Goal: Entertainment & Leisure: Consume media (video, audio)

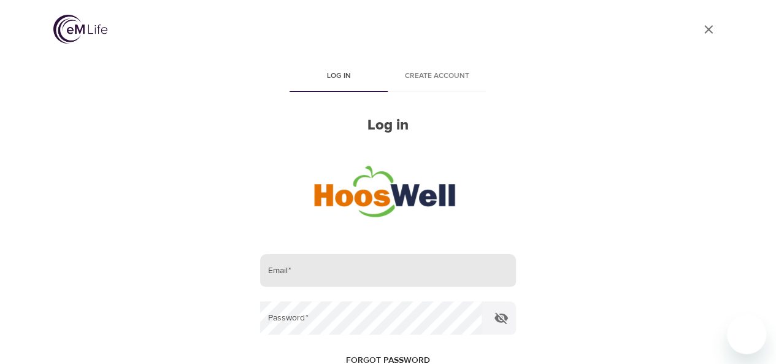
click at [352, 274] on input "email" at bounding box center [387, 270] width 255 height 33
type input "[EMAIL_ADDRESS][US_STATE][DOMAIN_NAME]"
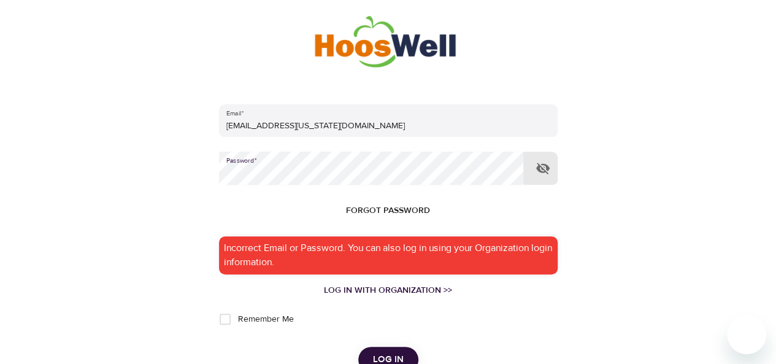
scroll to position [148, 0]
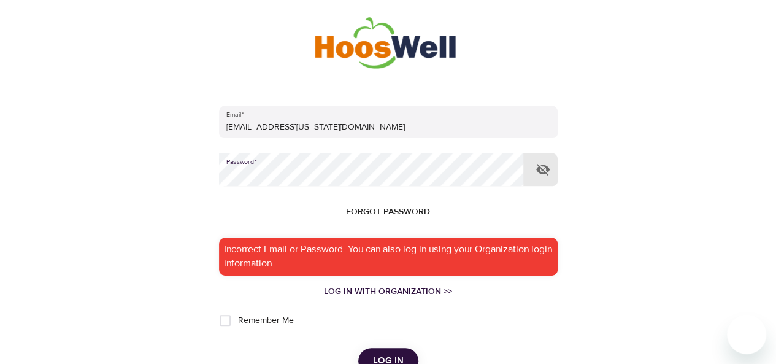
click at [358, 348] on button "Log in" at bounding box center [388, 361] width 60 height 26
click at [85, 193] on div "User Profile Log in Create account Log in Email   * [EMAIL_ADDRESS][US_STATE][D…" at bounding box center [388, 34] width 699 height 364
click at [358, 348] on button "Log in" at bounding box center [388, 361] width 60 height 26
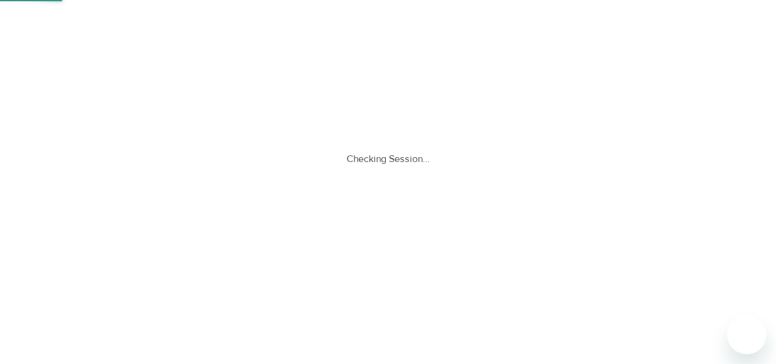
scroll to position [0, 0]
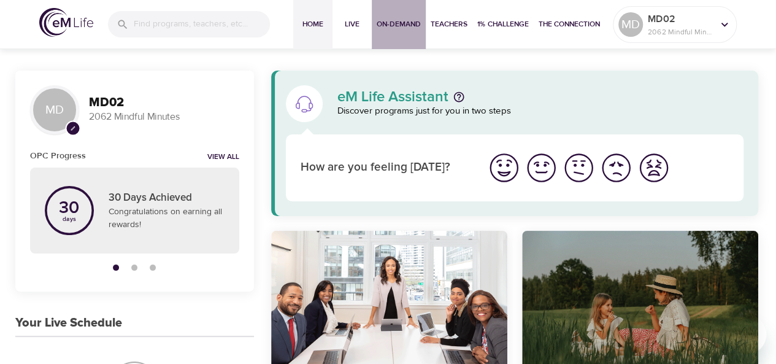
click at [383, 23] on span "On-Demand" at bounding box center [399, 24] width 44 height 13
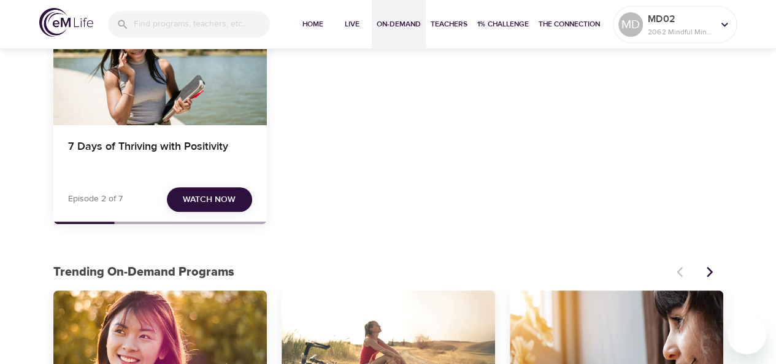
scroll to position [236, 0]
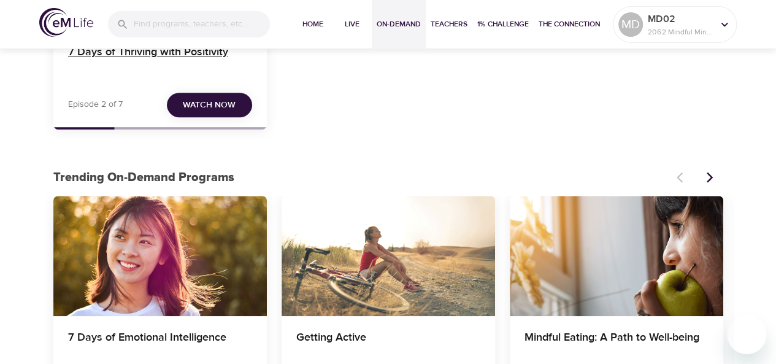
click at [89, 63] on h4 "7 Days of Thriving with Positivity" at bounding box center [160, 59] width 184 height 29
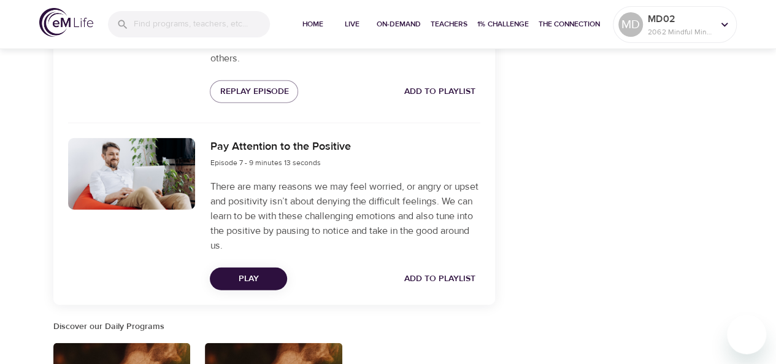
scroll to position [1457, 0]
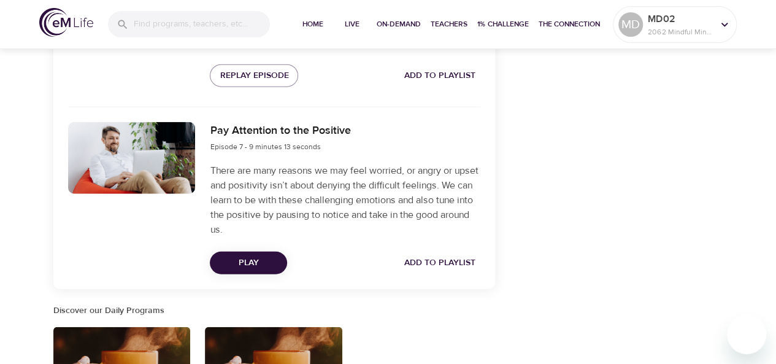
click at [242, 256] on span "Play" at bounding box center [249, 262] width 58 height 15
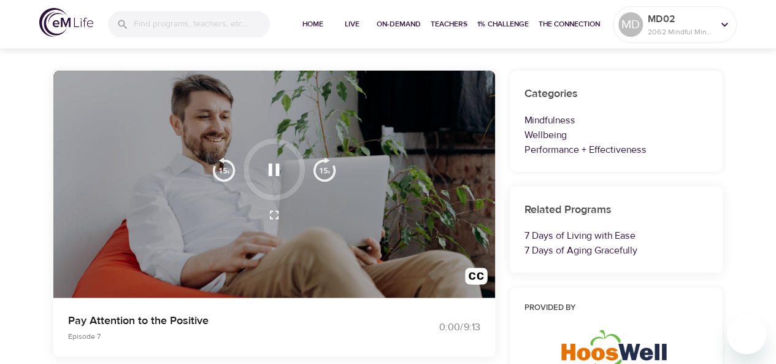
scroll to position [0, 0]
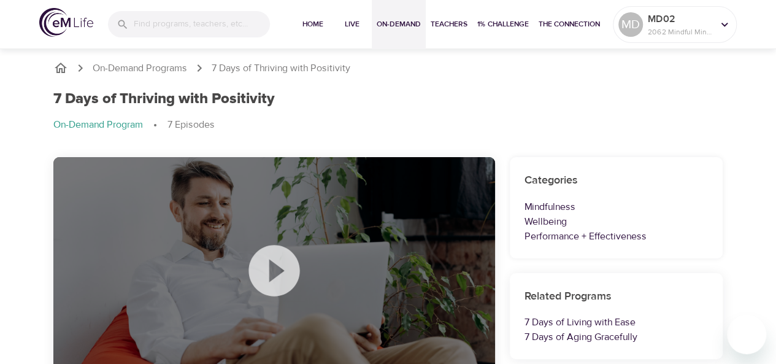
click at [407, 28] on span "On-Demand" at bounding box center [399, 24] width 44 height 13
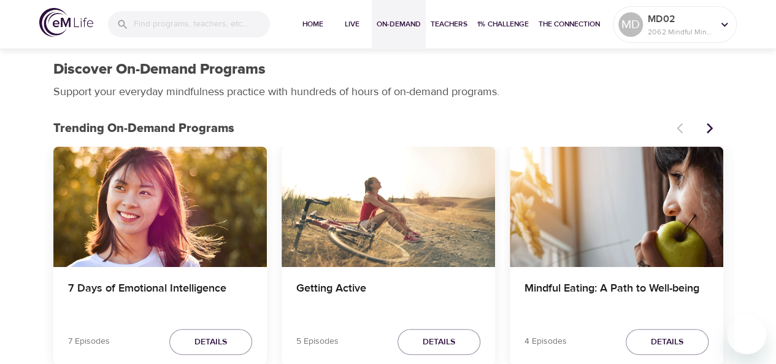
click at [625, 273] on div "Mindful Eating: A Path to Well-being" at bounding box center [617, 296] width 214 height 59
click at [624, 285] on h4 "Mindful Eating: A Path to Well-being" at bounding box center [617, 296] width 184 height 29
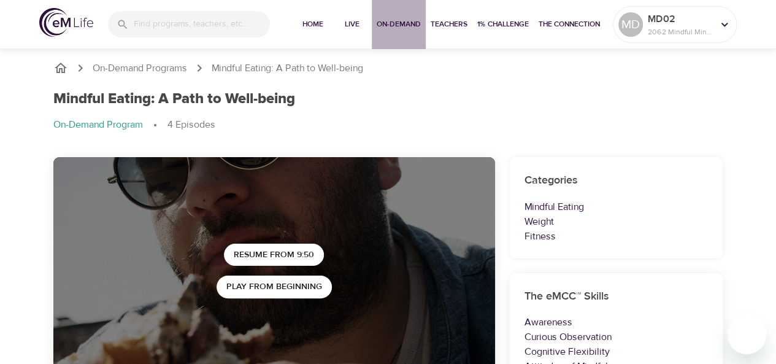
click at [415, 21] on span "On-Demand" at bounding box center [399, 24] width 44 height 13
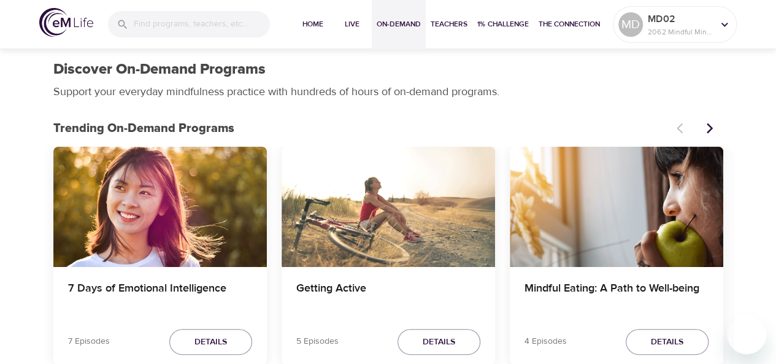
click at [710, 130] on icon "Next items" at bounding box center [710, 128] width 12 height 12
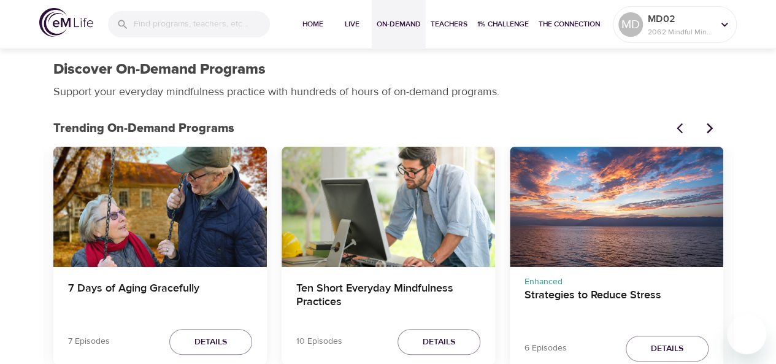
click at [120, 196] on div "7 Days of Aging Gracefully" at bounding box center [160, 207] width 214 height 120
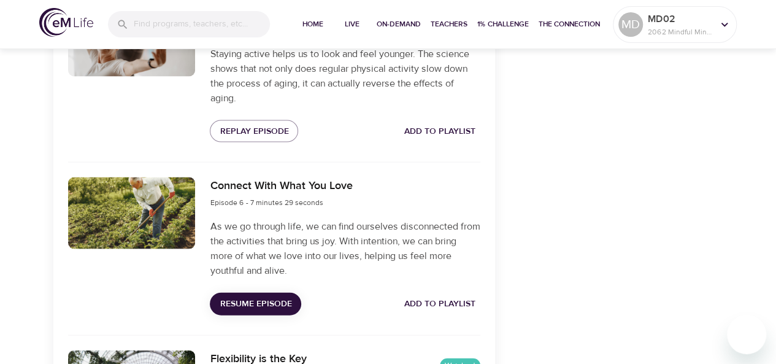
scroll to position [1207, 0]
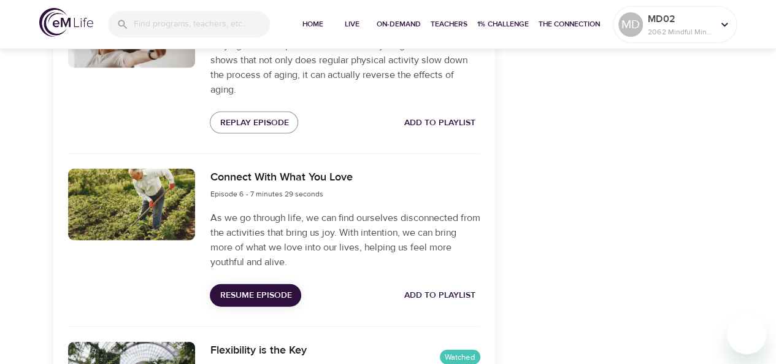
click at [272, 295] on span "Resume Episode" at bounding box center [256, 295] width 72 height 15
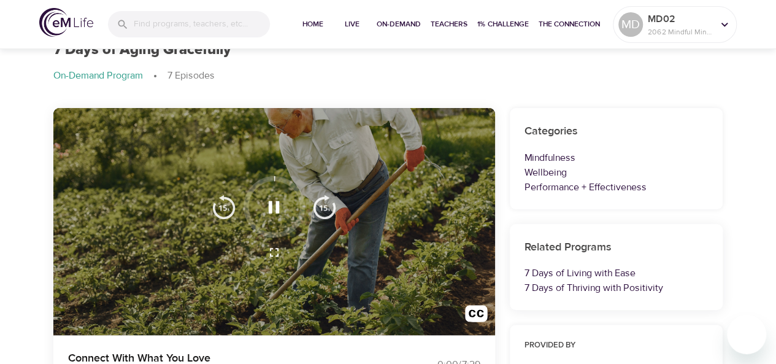
scroll to position [0, 0]
